Goal: Task Accomplishment & Management: Use online tool/utility

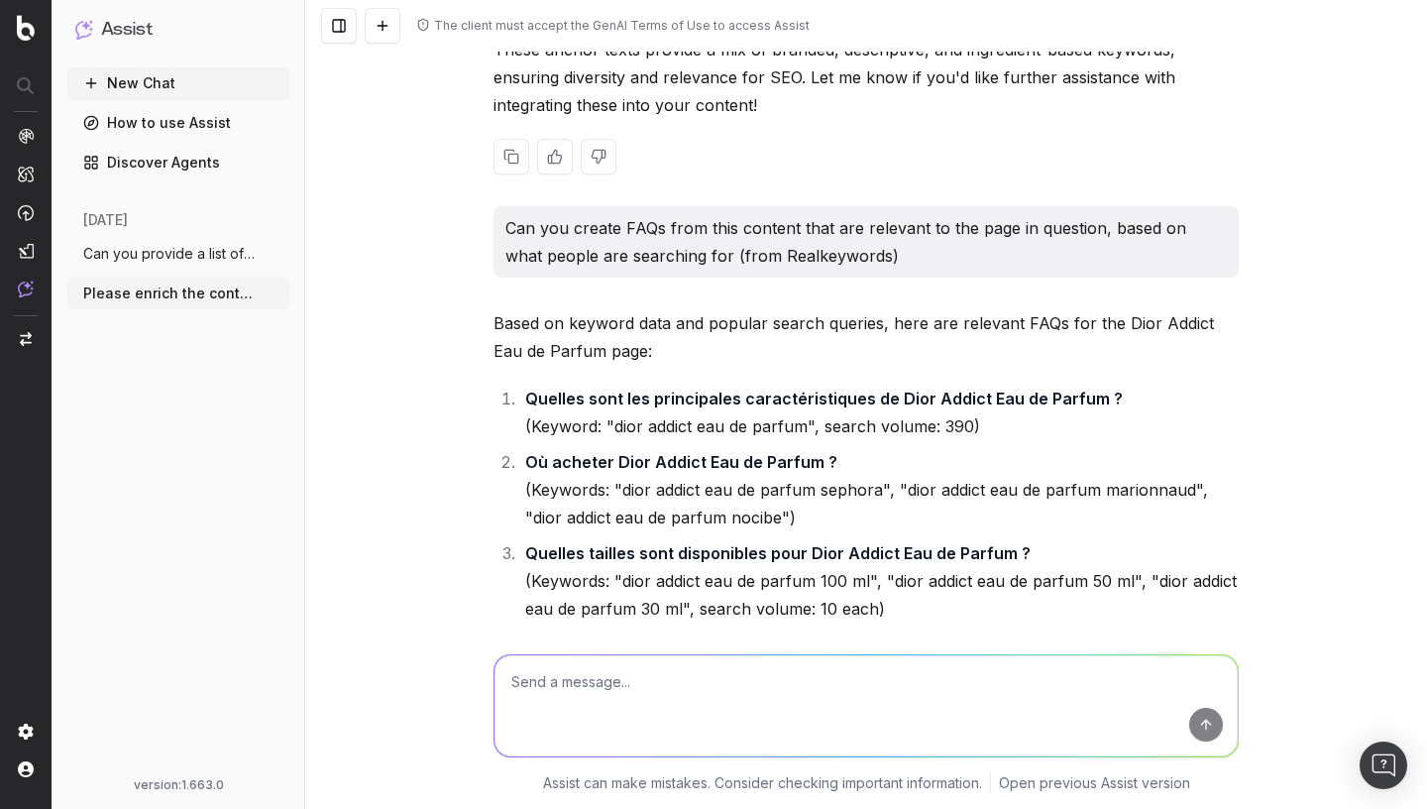
scroll to position [3054, 0]
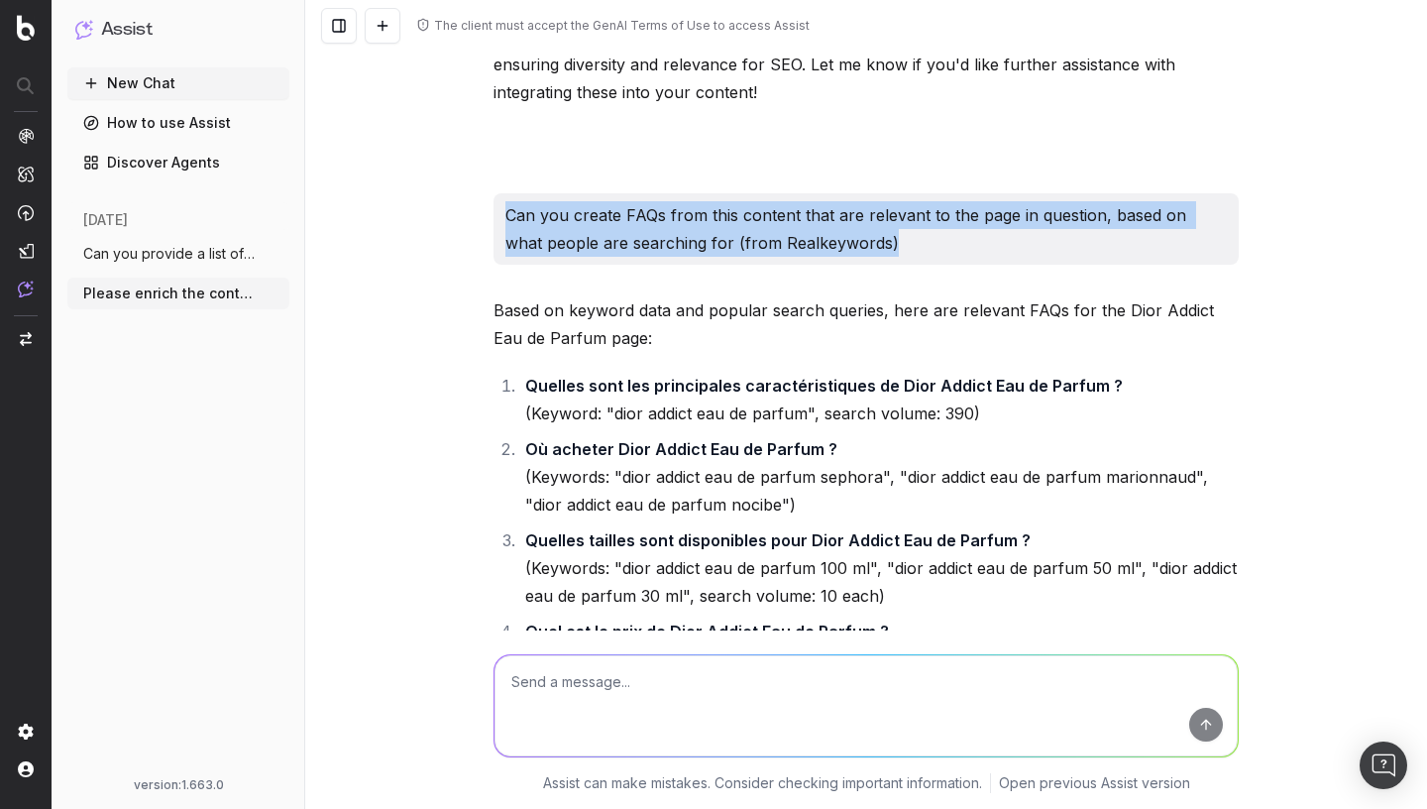
drag, startPoint x: 507, startPoint y: 270, endPoint x: 938, endPoint y: 302, distance: 431.4
click at [938, 257] on p "Can you create FAQs from this content that are relevant to the page in question…" at bounding box center [866, 229] width 722 height 56
copy p "Can you create FAQs from this content that are relevant to the page in question…"
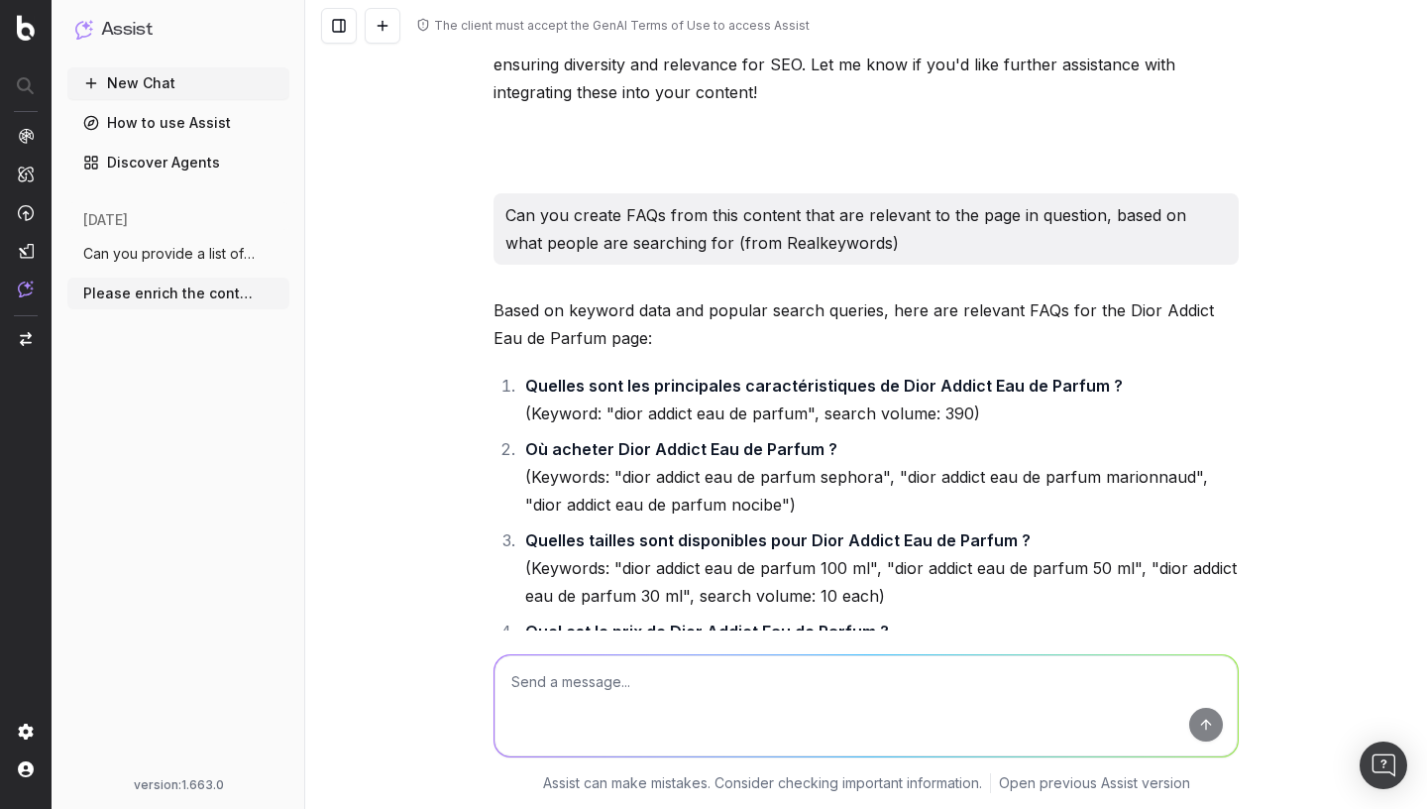
click at [686, 668] on textarea at bounding box center [866, 705] width 743 height 101
paste textarea "Can you create FAQs from this content that are relevant to the page in question…"
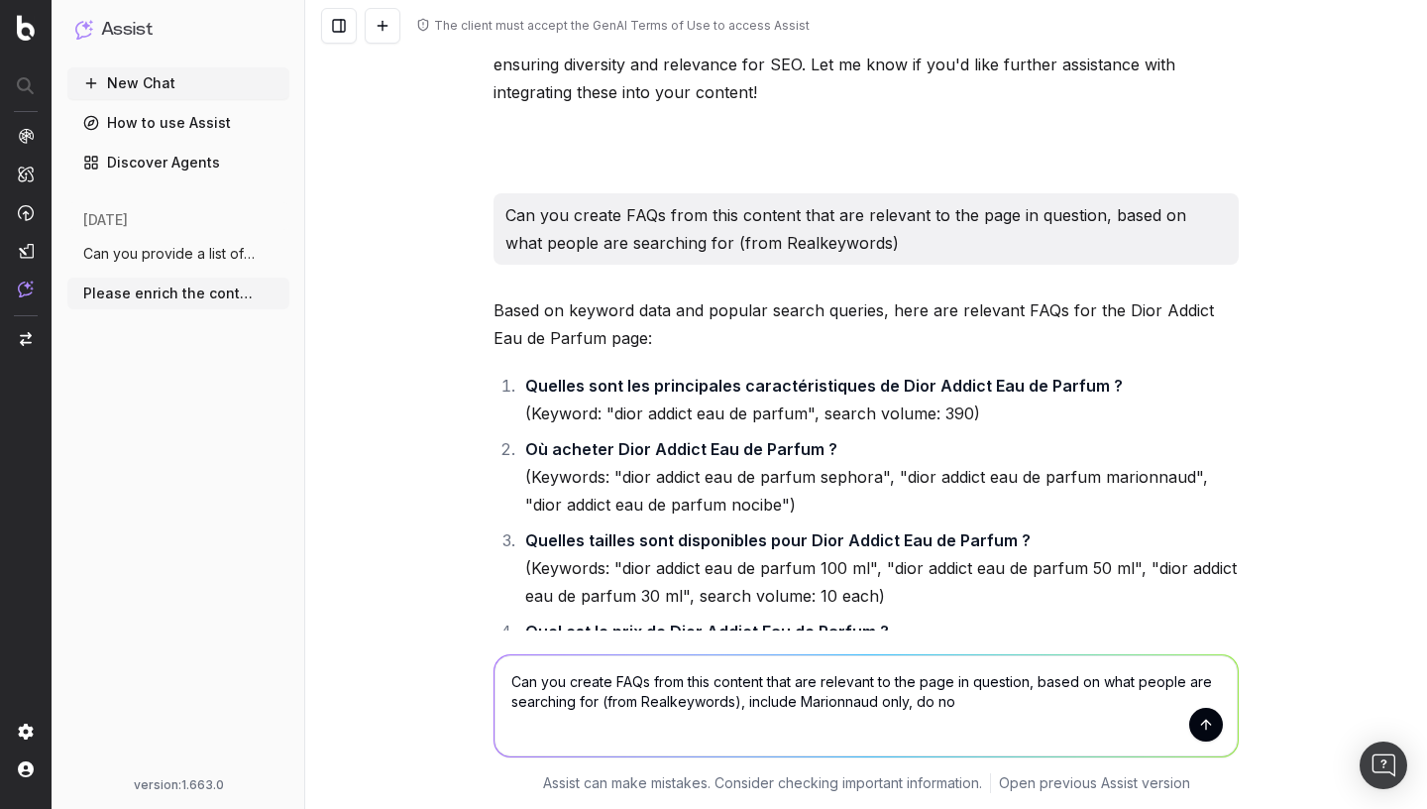
click at [794, 711] on textarea "Can you create FAQs from this content that are relevant to the page in question…" at bounding box center [866, 705] width 743 height 101
click at [1063, 713] on textarea "Can you create FAQs from this content that are relevant to the page in question…" at bounding box center [866, 705] width 743 height 101
click at [1154, 709] on textarea "Can you create FAQs from this content that are relevant to the page in question…" at bounding box center [866, 705] width 743 height 101
drag, startPoint x: 1175, startPoint y: 705, endPoint x: 1183, endPoint y: 735, distance: 31.7
click at [1183, 735] on textarea "Can you create FAQs from this content that are relevant to the page in question…" at bounding box center [866, 705] width 743 height 101
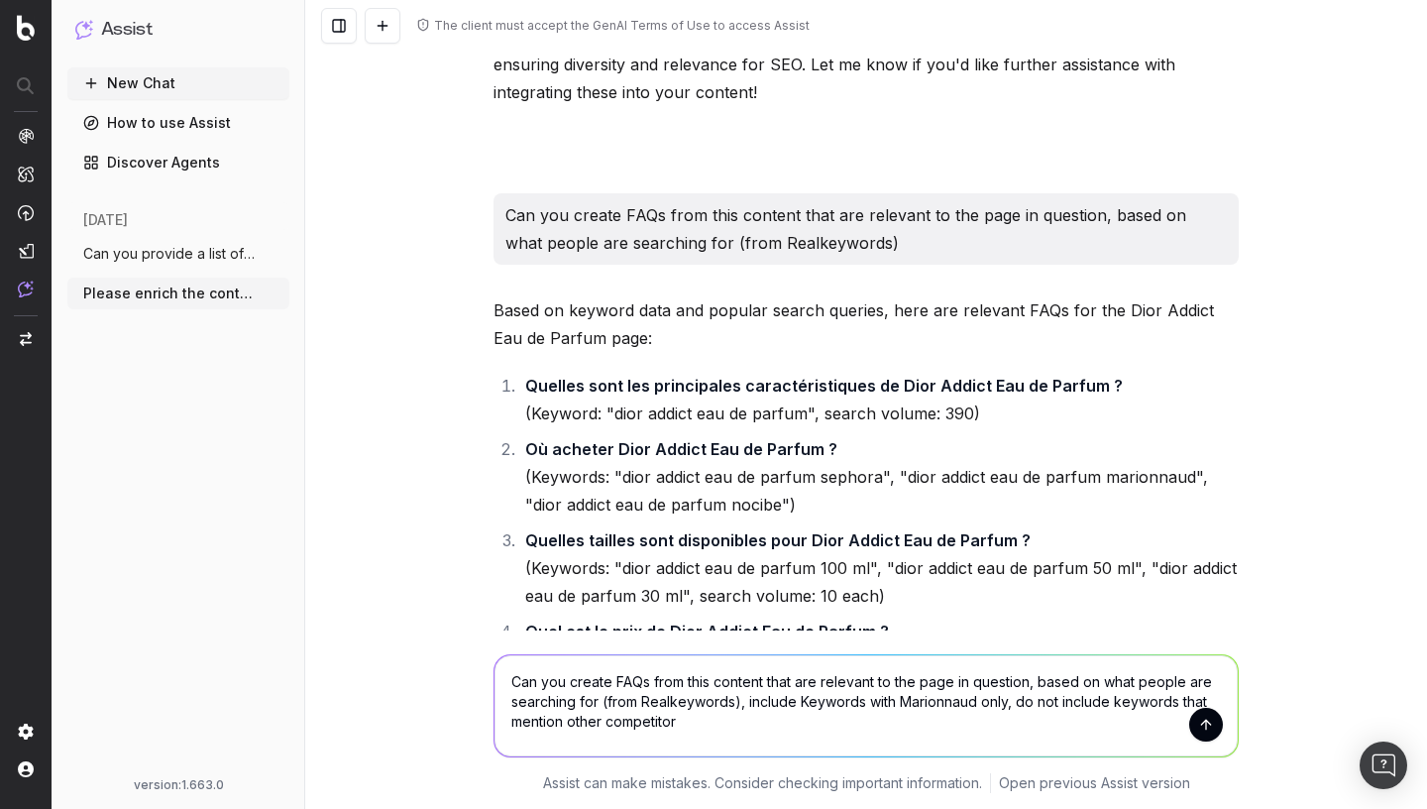
type textarea "Can you create FAQs from this content that are relevant to the page in question…"
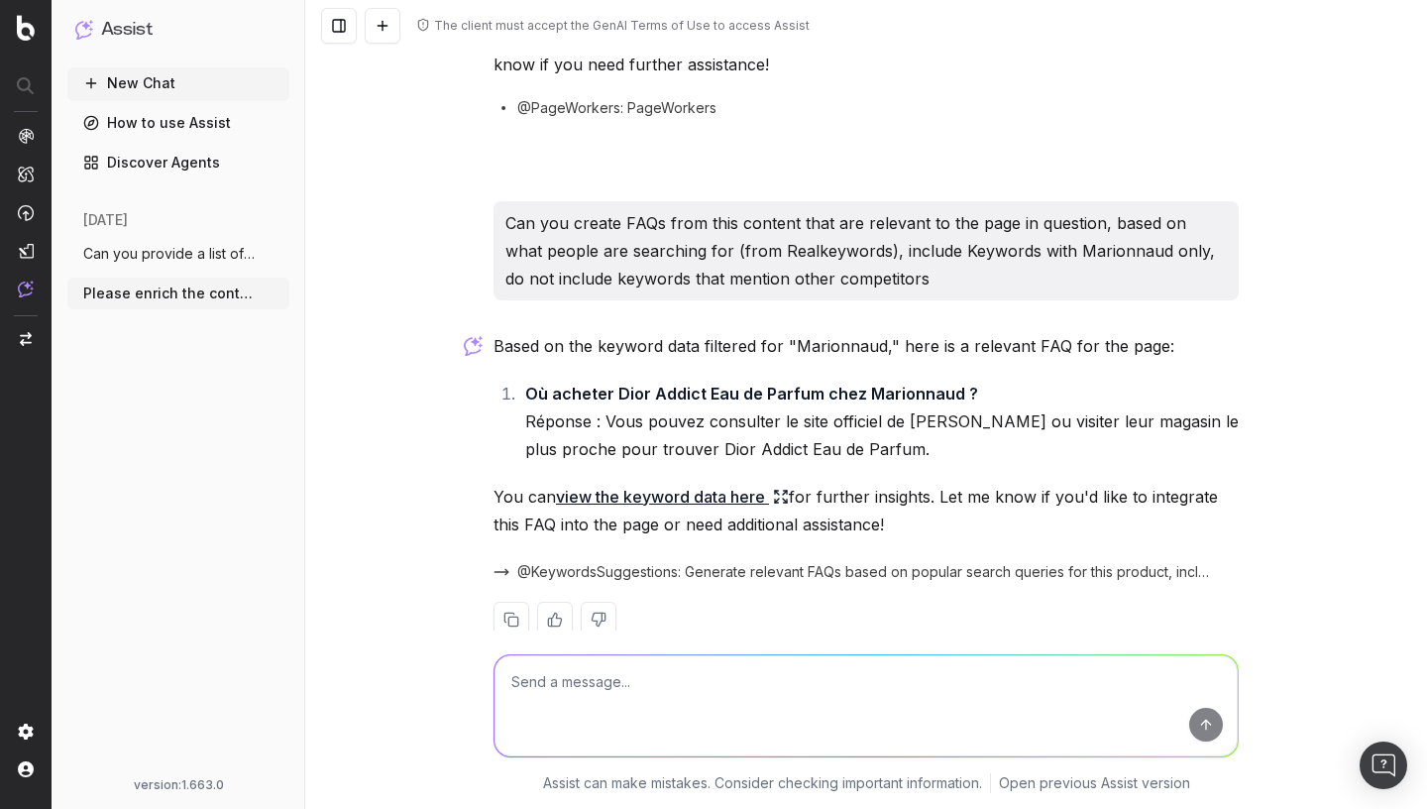
scroll to position [5824, 0]
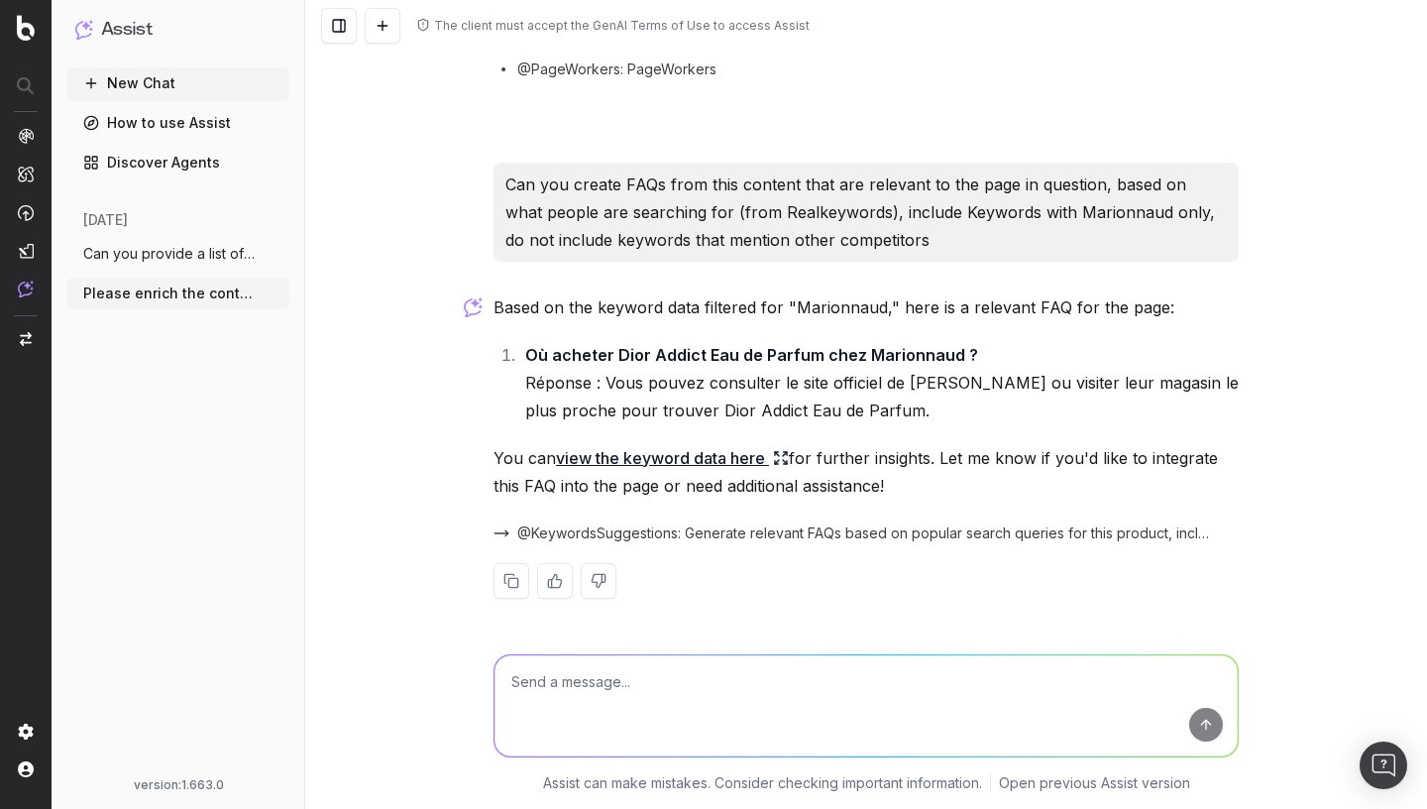
click at [785, 453] on icon at bounding box center [781, 458] width 16 height 16
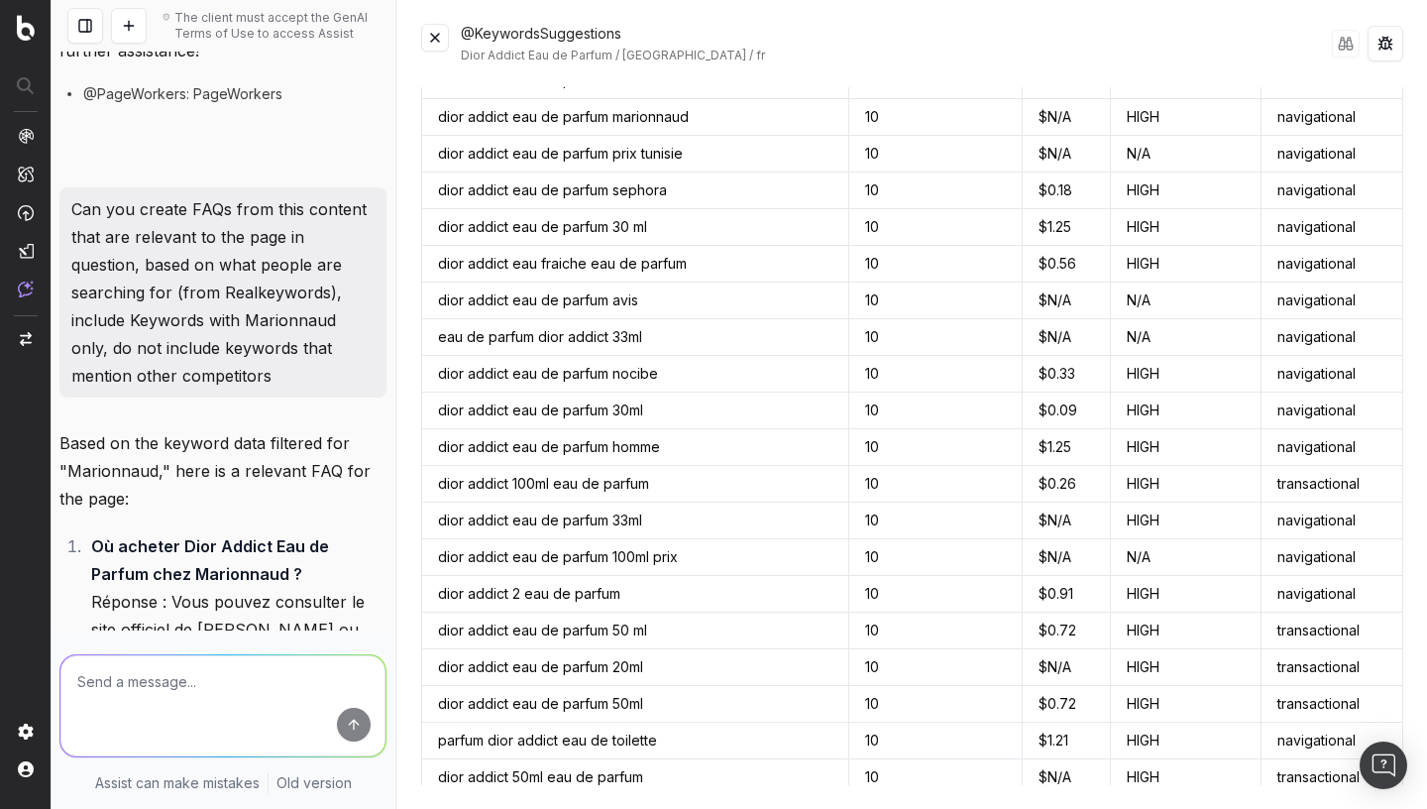
scroll to position [603, 0]
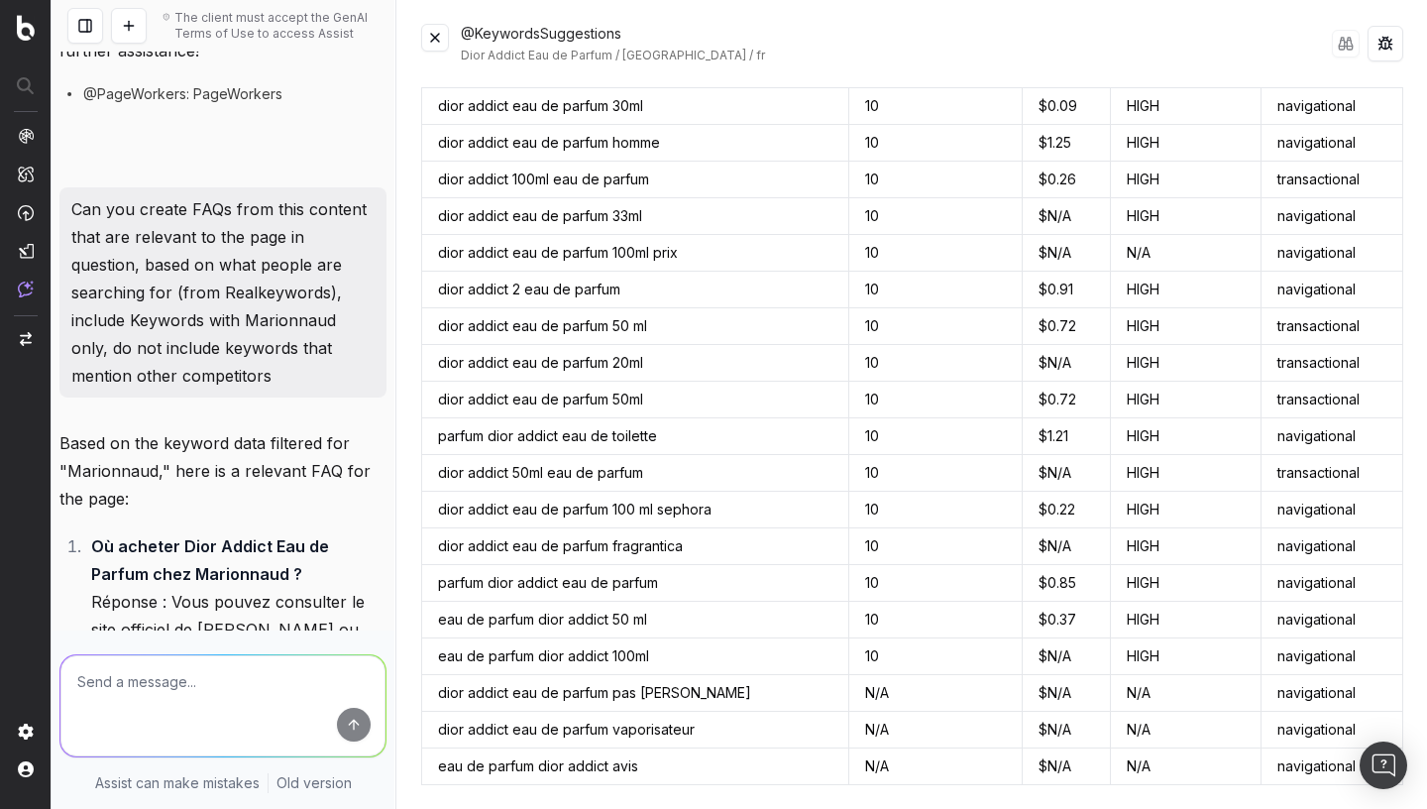
click at [440, 41] on button at bounding box center [435, 38] width 28 height 28
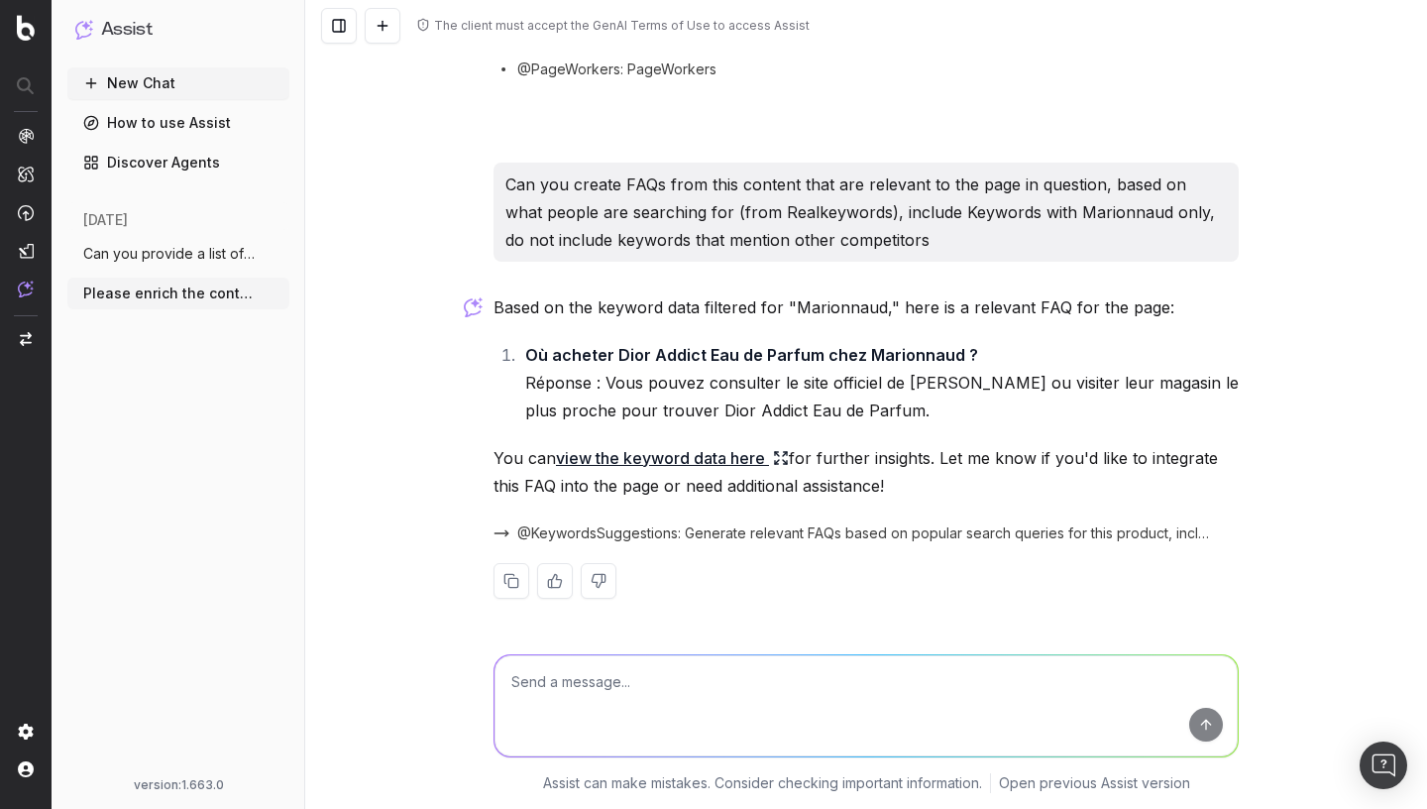
scroll to position [5824, 0]
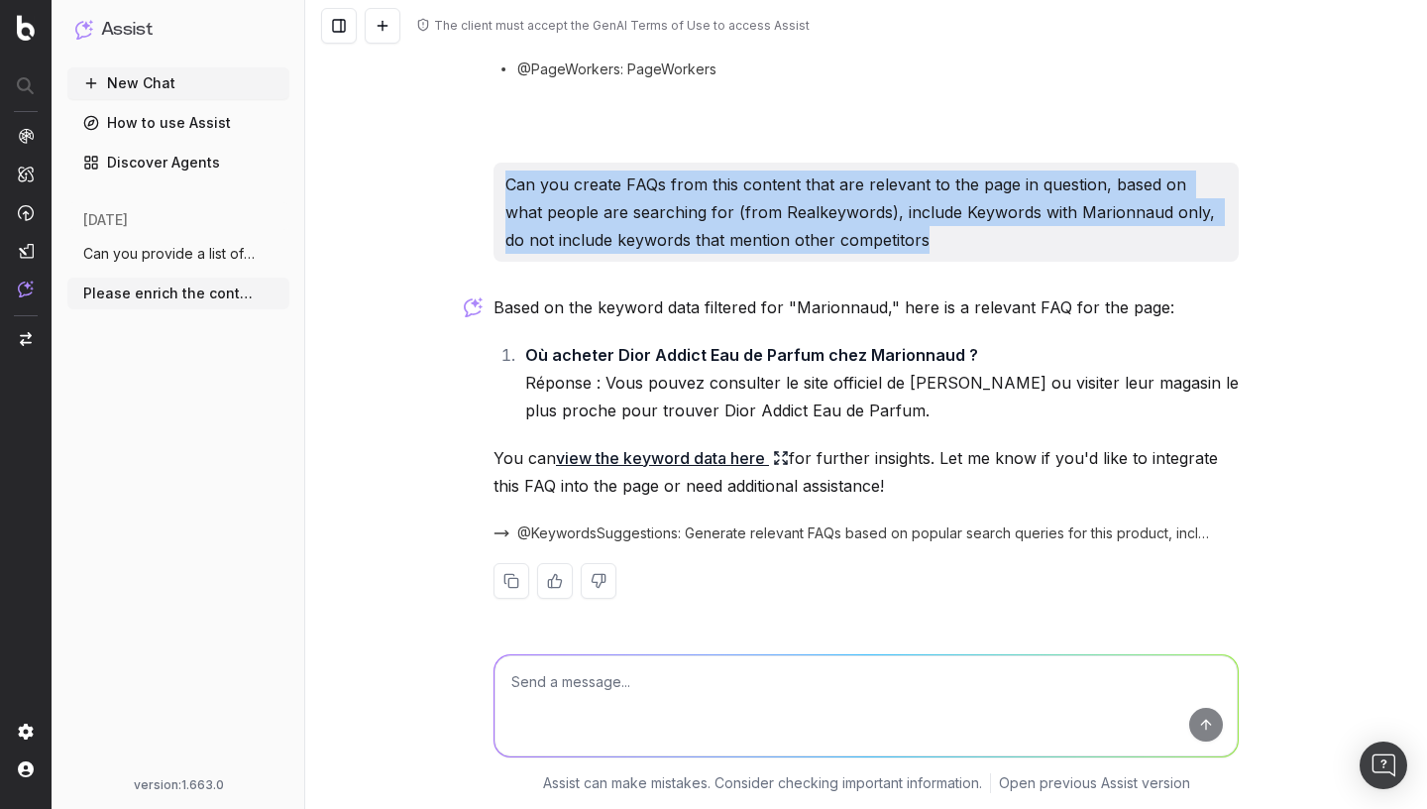
drag, startPoint x: 506, startPoint y: 179, endPoint x: 895, endPoint y: 235, distance: 392.5
click at [897, 235] on p "Can you create FAQs from this content that are relevant to the page in question…" at bounding box center [866, 211] width 722 height 83
copy p "Can you create FAQs from this content that are relevant to the page in question…"
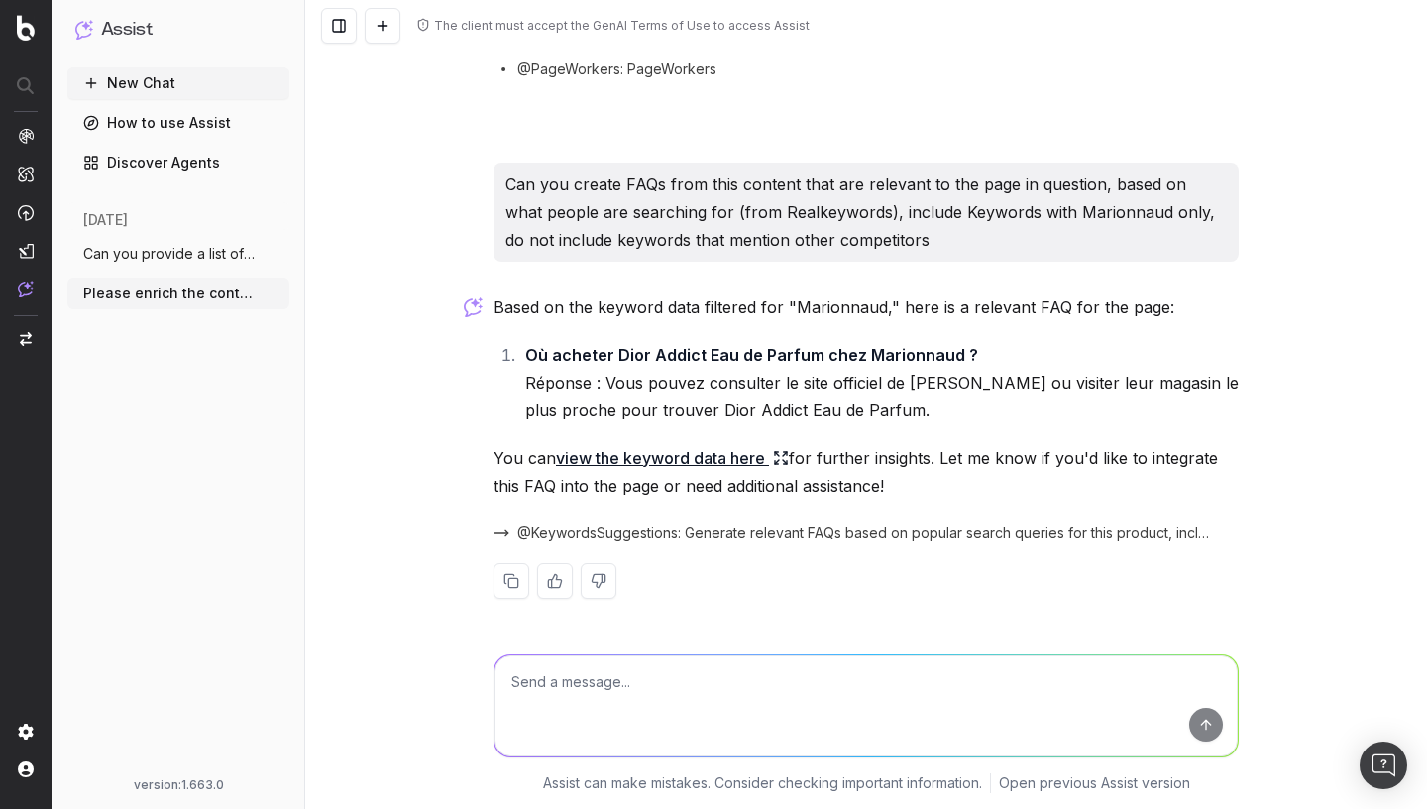
click at [645, 684] on textarea at bounding box center [866, 705] width 743 height 101
paste textarea "Can you create FAQs from this content that are relevant to the page in question…"
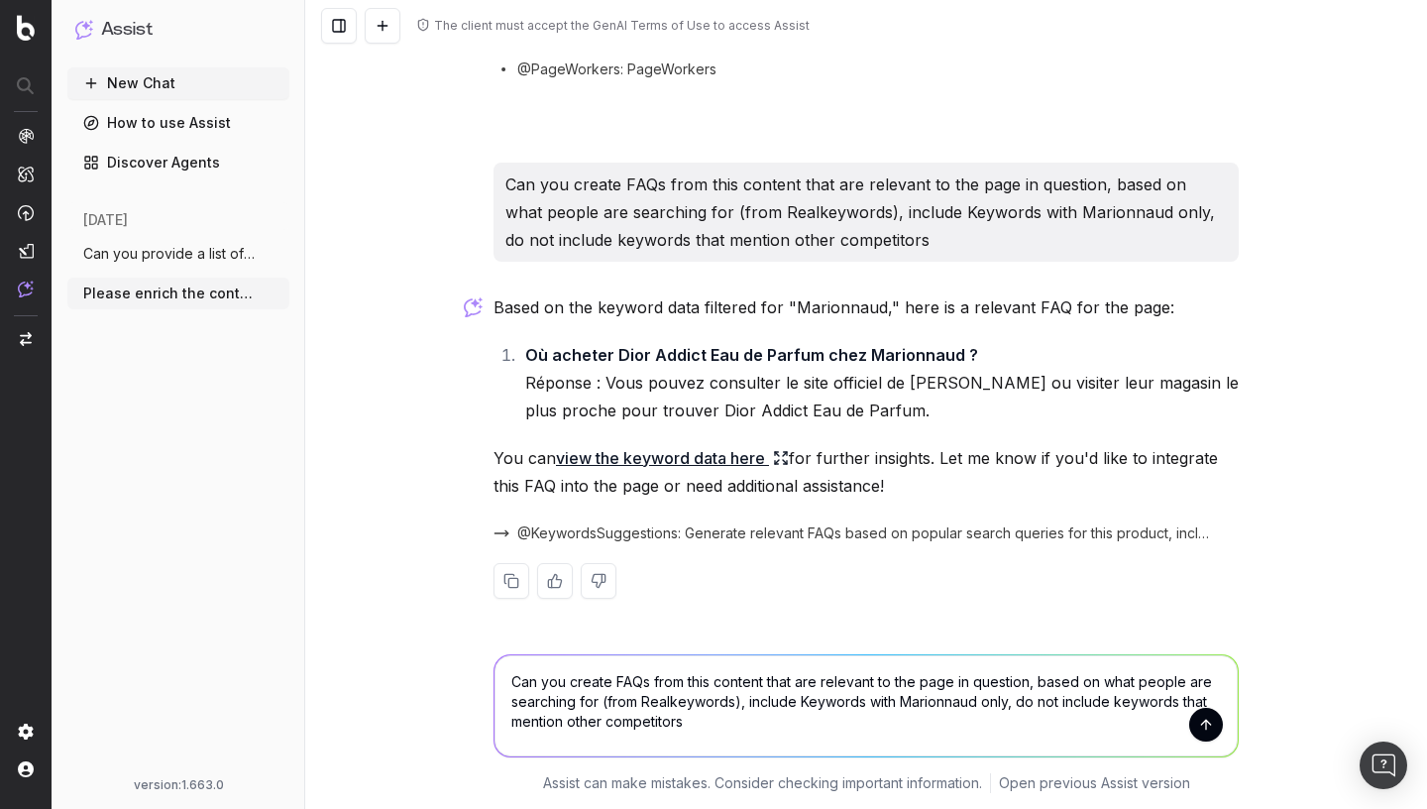
click at [648, 683] on textarea "Can you create FAQs from this content that are relevant to the page in question…" at bounding box center [866, 705] width 743 height 101
type textarea "Can you create FAQs (10 questions) from this content that are relevant to the p…"
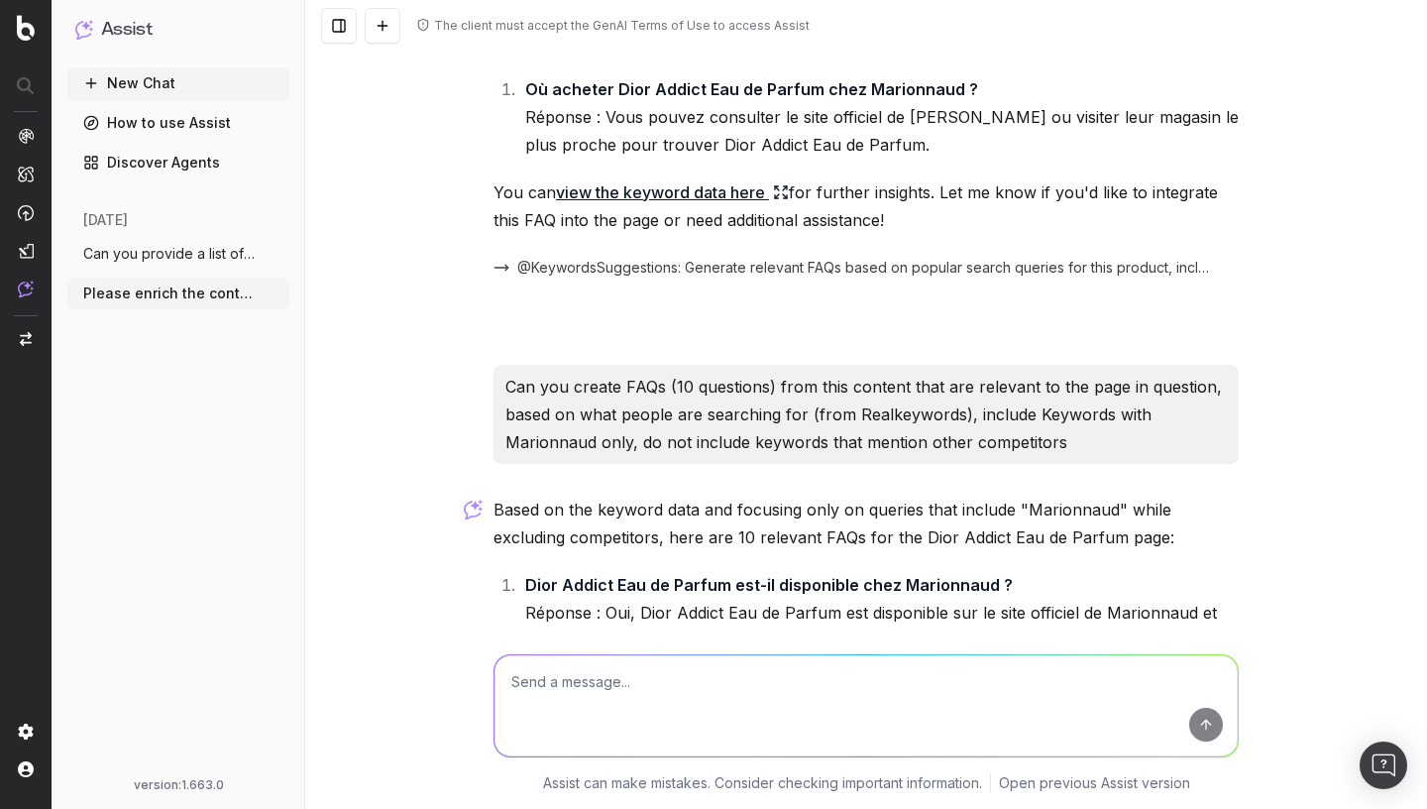
scroll to position [6027, 0]
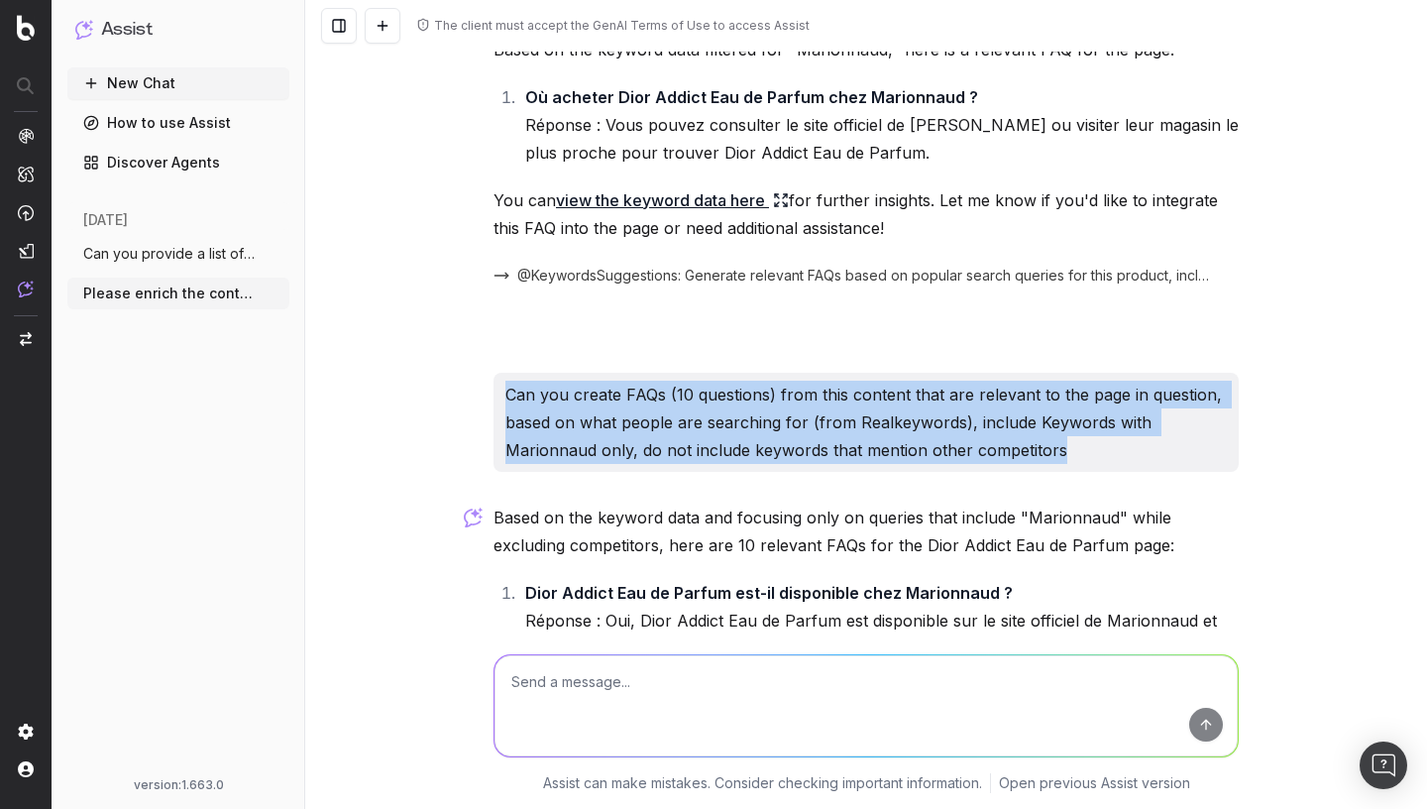
drag, startPoint x: 505, startPoint y: 445, endPoint x: 1077, endPoint y: 507, distance: 575.3
click at [1077, 472] on div "Can you create FAQs (10 questions) from this content that are relevant to the p…" at bounding box center [866, 422] width 745 height 99
copy p "Can you create FAQs (10 questions) from this content that are relevant to the p…"
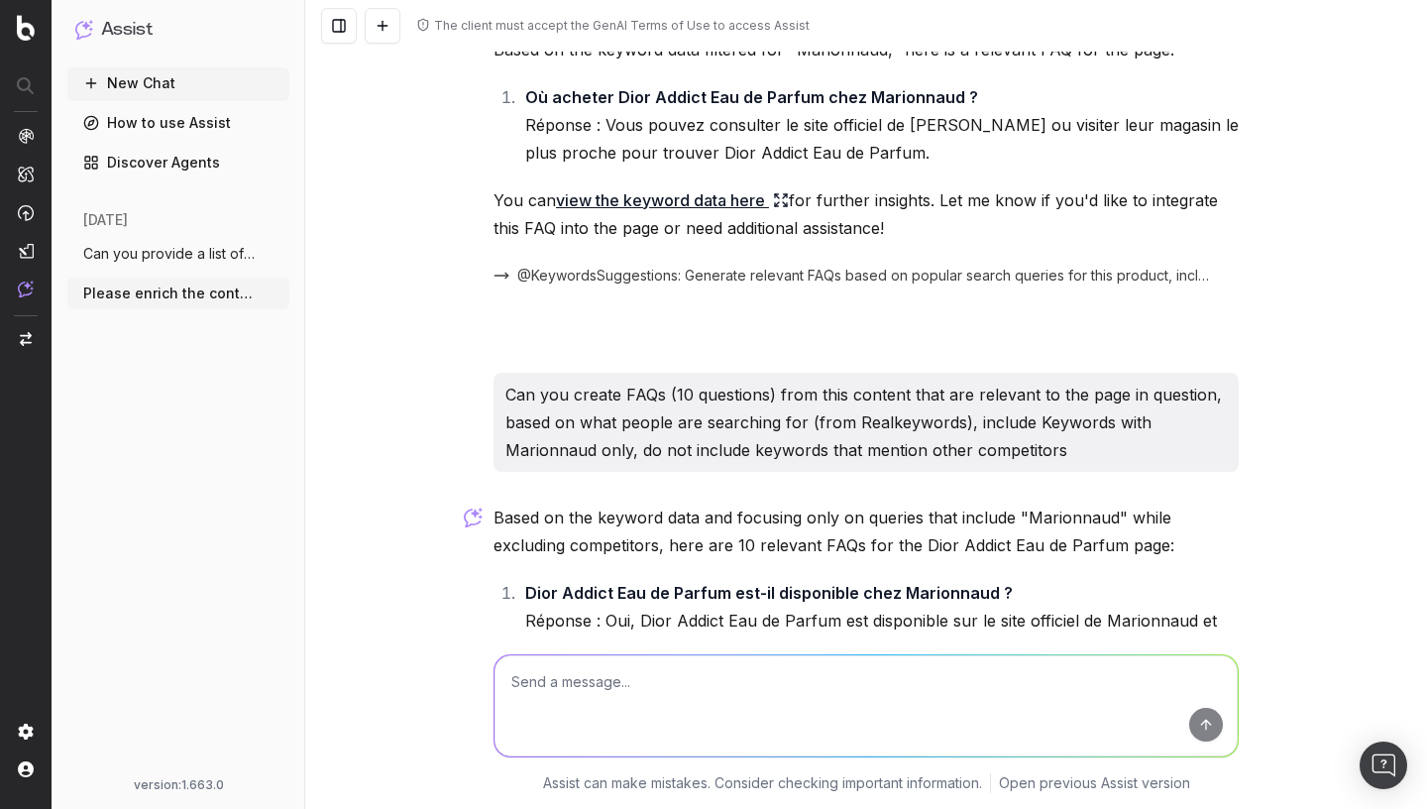
click at [720, 667] on textarea at bounding box center [866, 705] width 743 height 101
paste textarea "Can you create FAQs (10 questions) from this content that are relevant to the p…"
type textarea "Can you create FAQs (10 questions) from this content that are relevant to the p…"
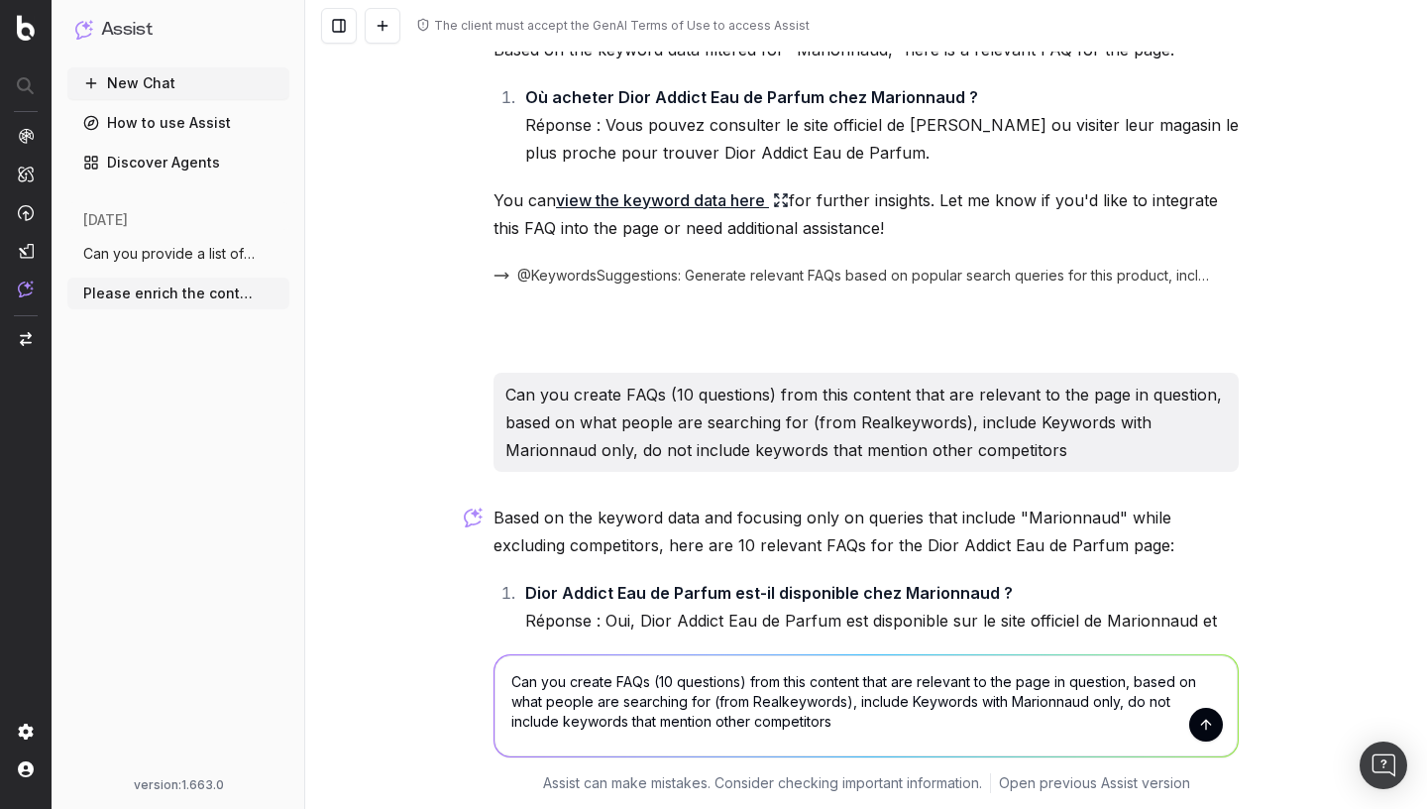
click at [738, 680] on textarea "Can you create FAQs (10 questions) from this content that are relevant to the p…" at bounding box center [866, 705] width 743 height 101
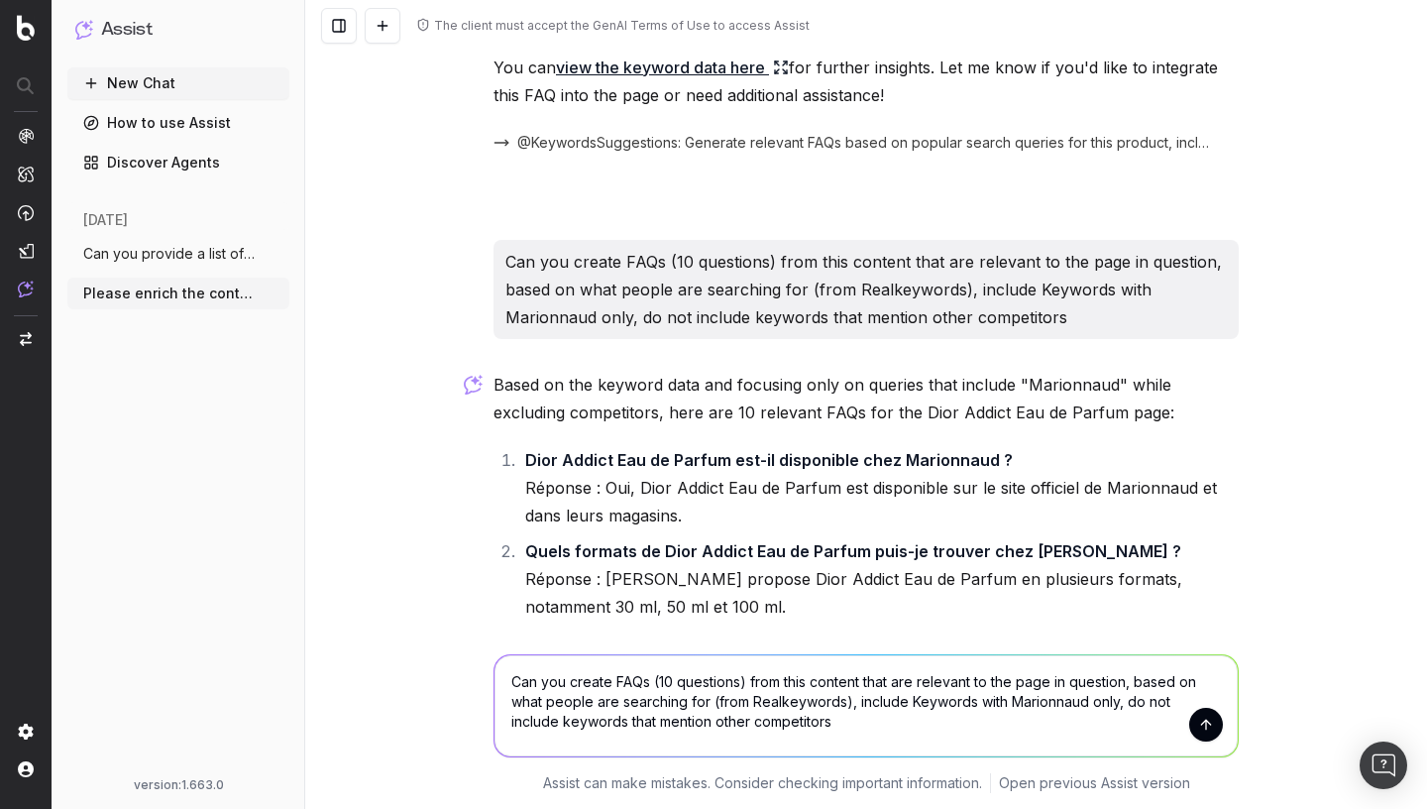
scroll to position [6196, 0]
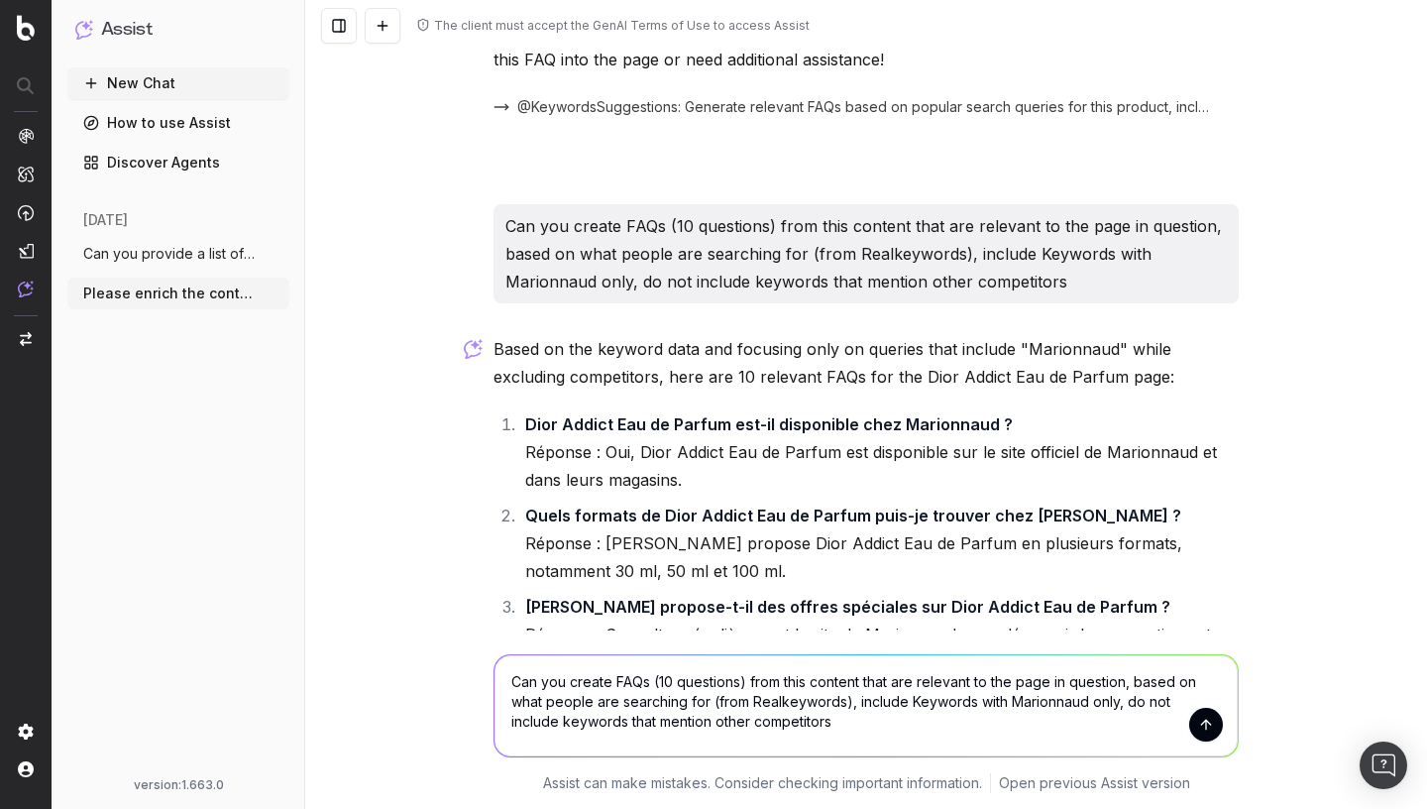
drag, startPoint x: 816, startPoint y: 730, endPoint x: 488, endPoint y: 580, distance: 361.0
click at [495, 655] on textarea "Can you create FAQs (10 questions) from this content that are relevant to the p…" at bounding box center [866, 705] width 743 height 101
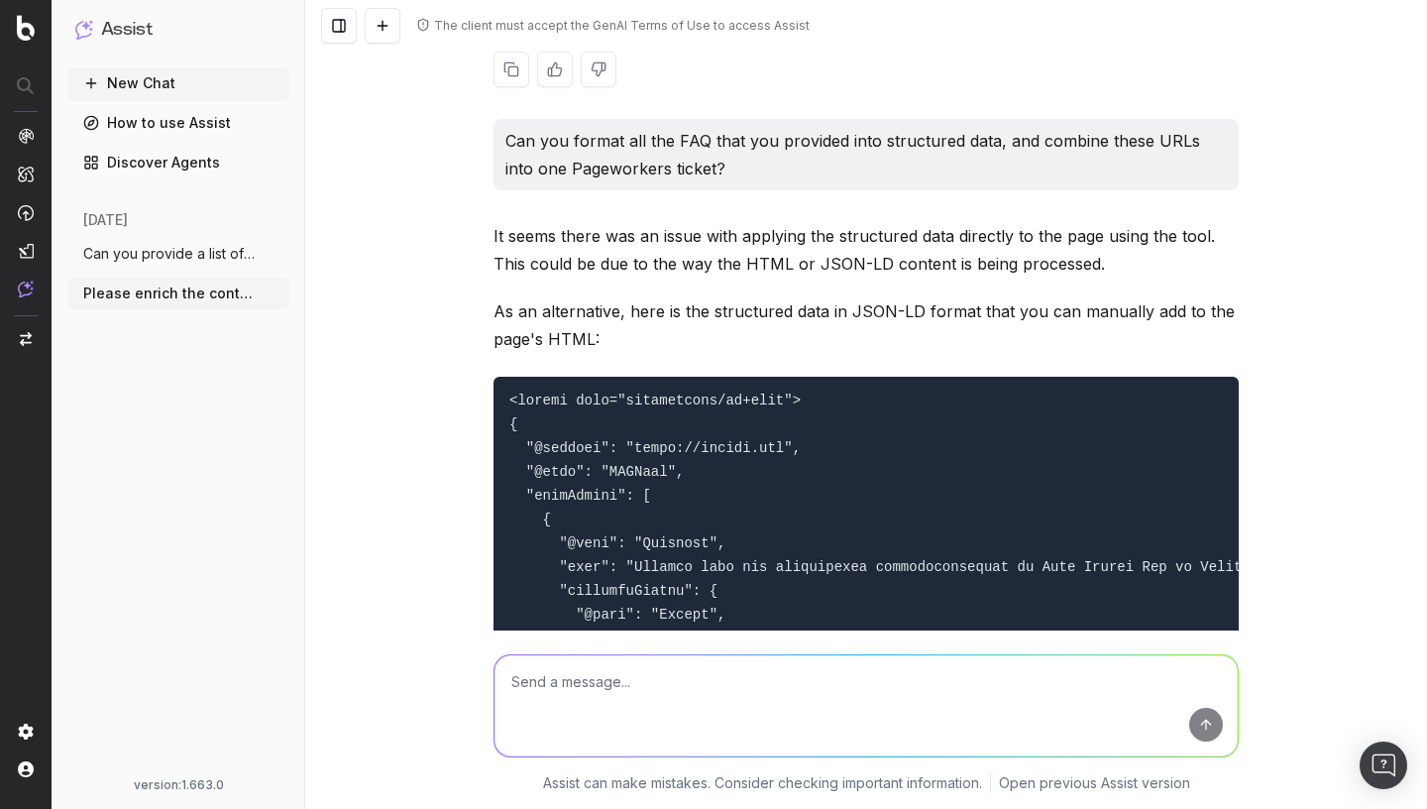
scroll to position [3999, 0]
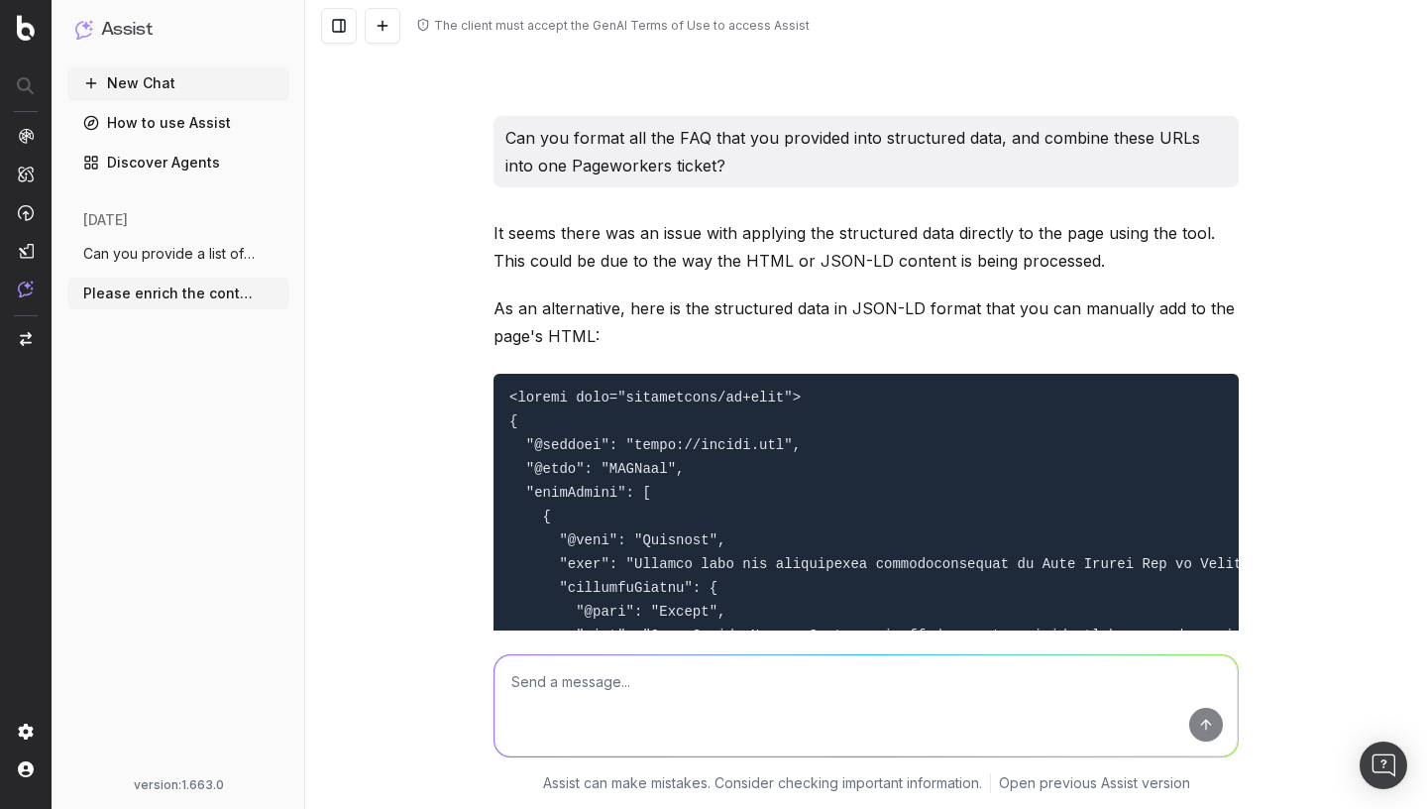
drag, startPoint x: 505, startPoint y: 194, endPoint x: 703, endPoint y: 221, distance: 199.0
click at [703, 179] on p "Can you format all the FAQ that you provided into structured data, and combine …" at bounding box center [866, 152] width 722 height 56
copy p "Can you format all the FAQ that you provided into structured data, and combine …"
click at [592, 697] on textarea at bounding box center [866, 705] width 743 height 101
paste textarea "Can you format all the FAQ that you provided into structured data, and combine …"
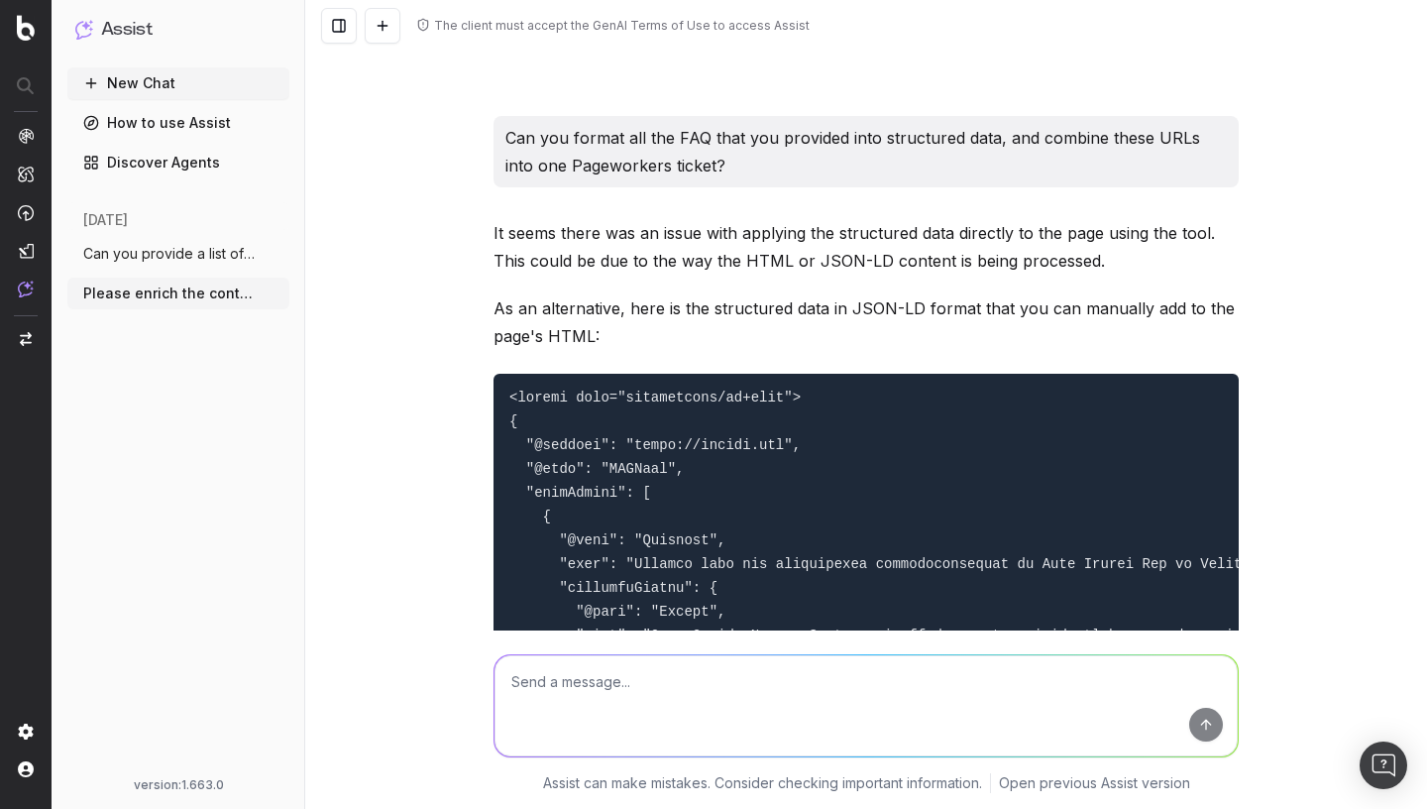
type textarea "Can you format all the FAQ that you provided into structured data, and combine …"
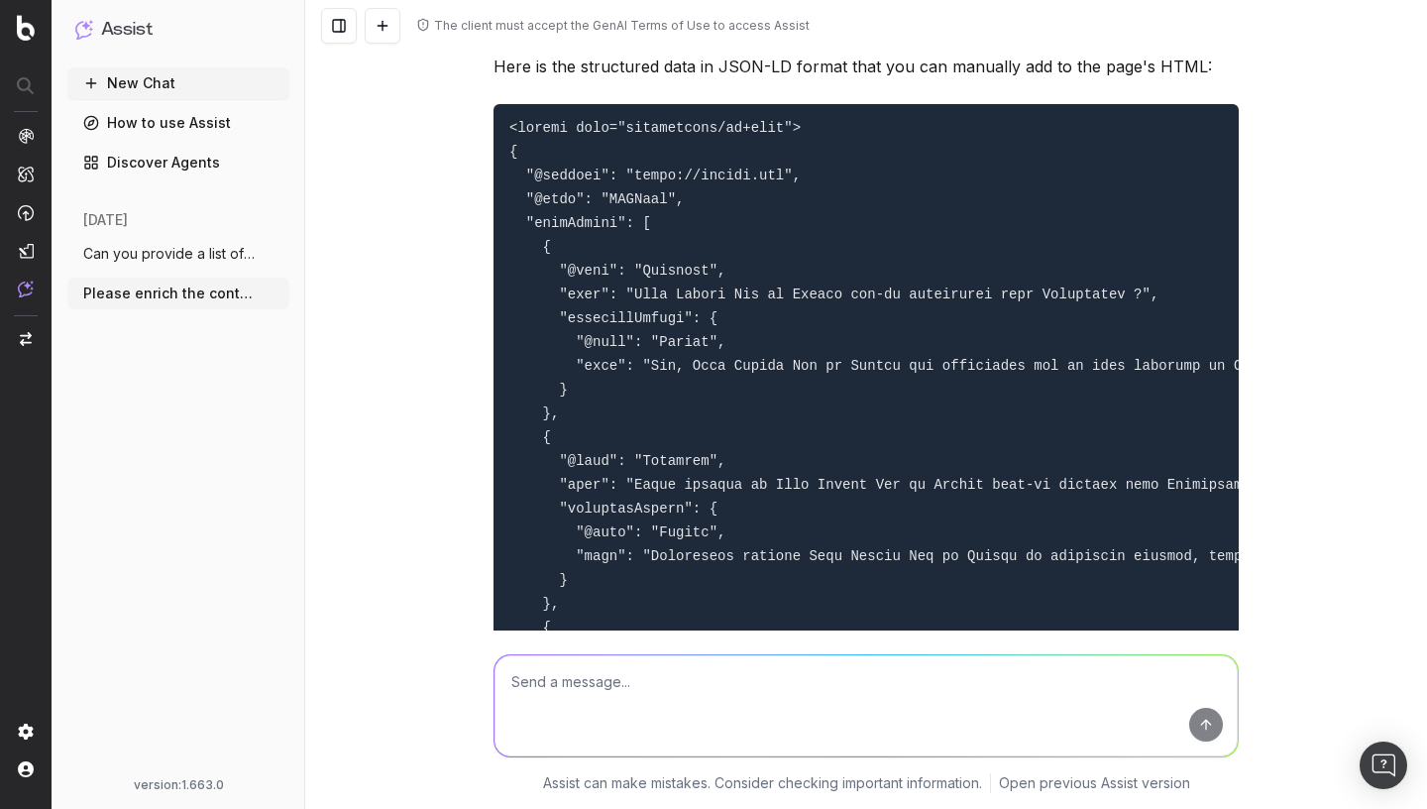
scroll to position [7887, 0]
